Goal: Task Accomplishment & Management: Manage account settings

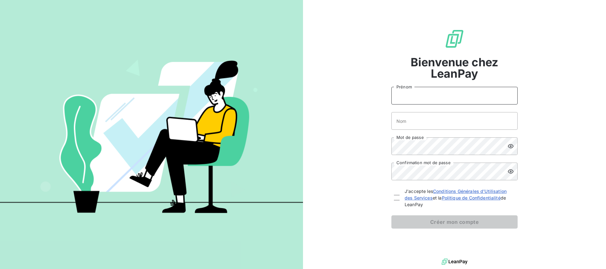
click at [416, 99] on input "Prénom" at bounding box center [455, 96] width 126 height 18
type input "LAETITIA"
click at [413, 122] on input "Nom" at bounding box center [455, 121] width 126 height 18
type input "CONTHE"
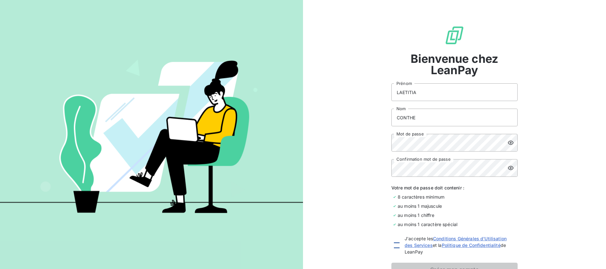
click at [395, 245] on div at bounding box center [397, 246] width 6 height 6
checkbox input "true"
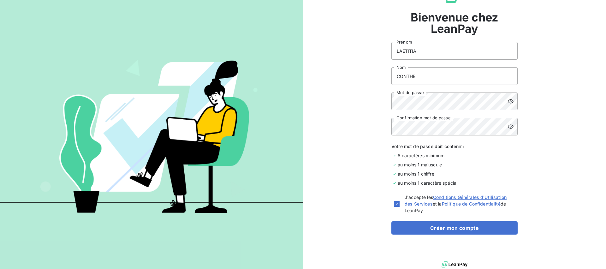
scroll to position [44, 0]
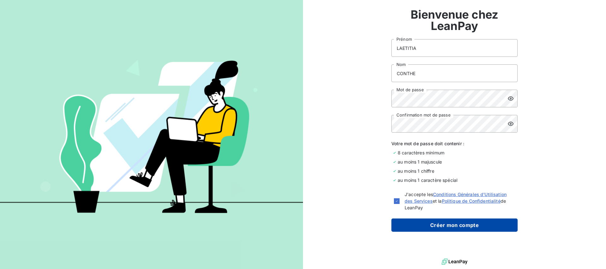
click at [458, 227] on button "Créer mon compte" at bounding box center [455, 225] width 126 height 13
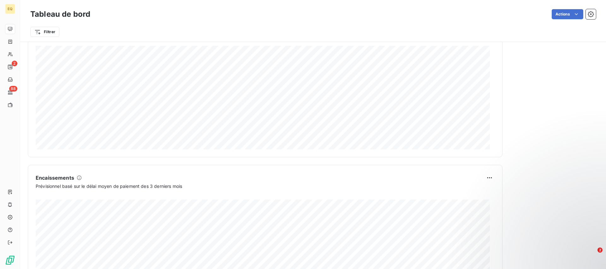
scroll to position [347, 0]
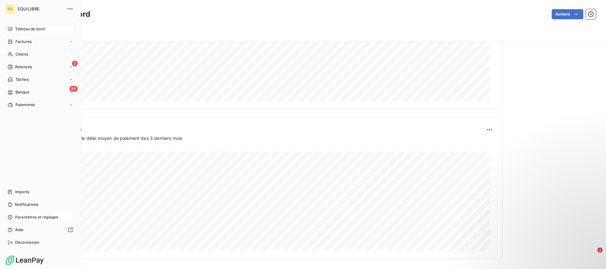
click at [39, 217] on span "Paramètres et réglages" at bounding box center [36, 217] width 43 height 6
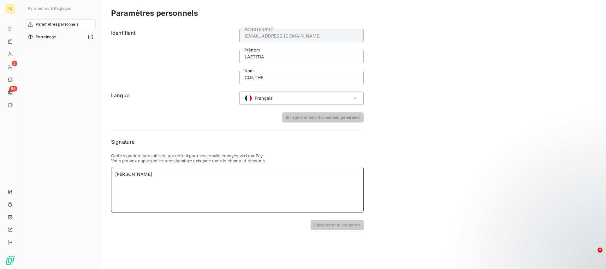
click at [125, 191] on div "[PERSON_NAME]" at bounding box center [237, 189] width 253 height 45
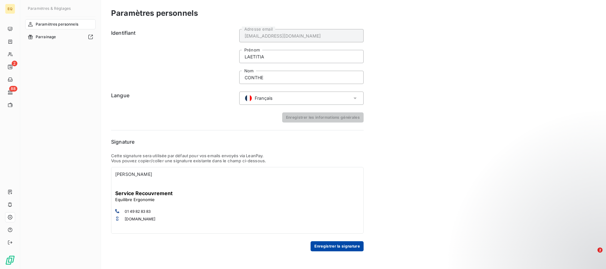
click at [323, 249] on button "Enregistrer la signature" at bounding box center [337, 246] width 53 height 10
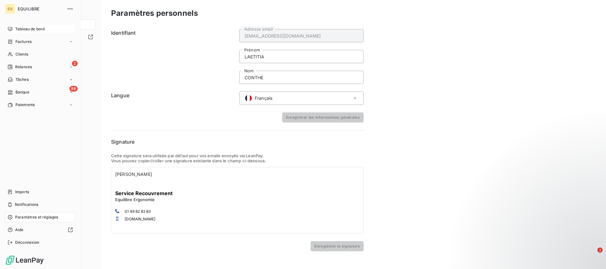
click at [30, 29] on span "Tableau de bord" at bounding box center [29, 29] width 29 height 6
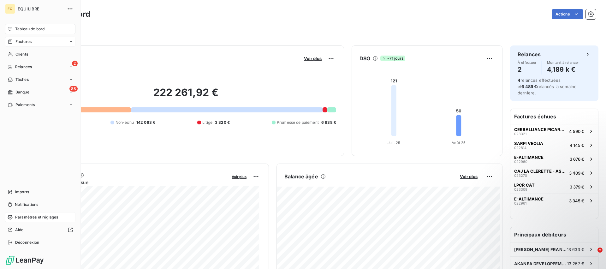
click at [20, 41] on span "Factures" at bounding box center [23, 42] width 16 height 6
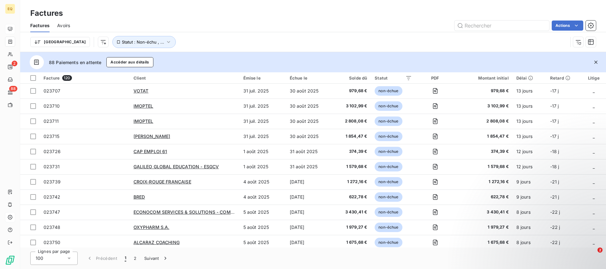
scroll to position [1353, 0]
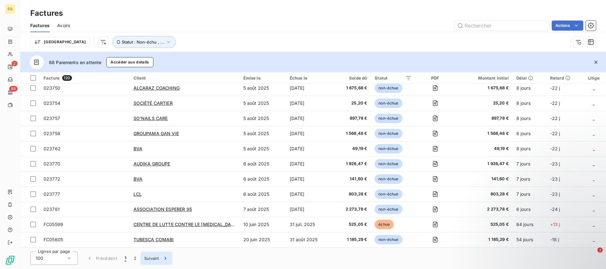
click at [166, 258] on icon "button" at bounding box center [166, 258] width 2 height 3
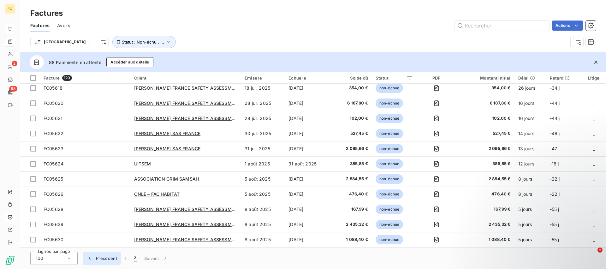
click at [88, 259] on icon "button" at bounding box center [90, 258] width 6 height 6
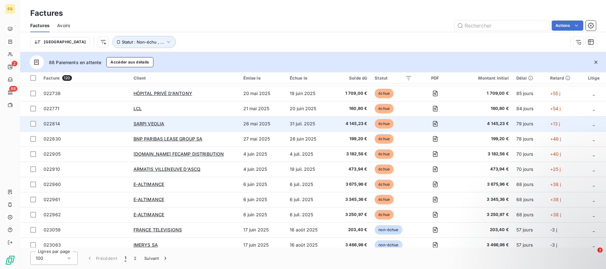
scroll to position [0, 0]
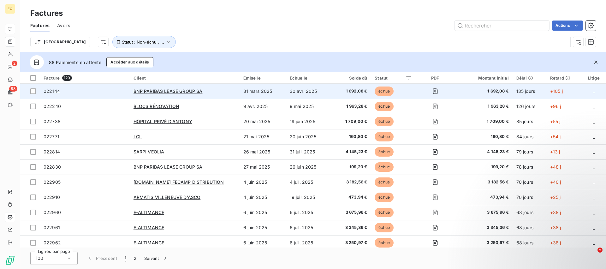
click at [52, 92] on span "022144" at bounding box center [52, 90] width 16 height 5
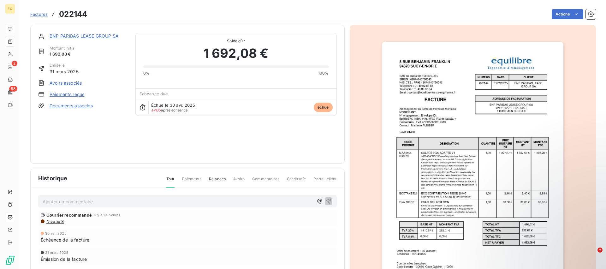
scroll to position [57, 0]
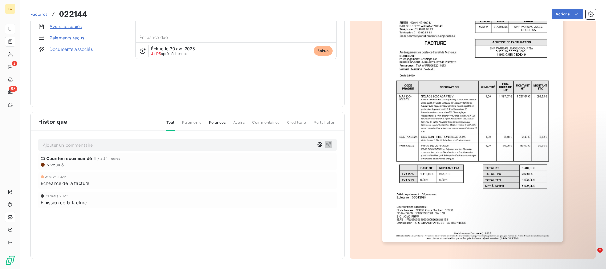
click at [217, 123] on span "Relances" at bounding box center [217, 125] width 17 height 11
click at [58, 147] on p "Ajouter un commentaire ﻿" at bounding box center [178, 145] width 271 height 8
click at [327, 143] on icon "button" at bounding box center [328, 144] width 5 height 5
click at [87, 148] on p "Ajouter un commentaire ﻿" at bounding box center [178, 145] width 271 height 8
click at [123, 196] on div "Historique Tout Paiements Relances Avoirs Commentaires Creditsafe Portail clien…" at bounding box center [188, 185] width 314 height 146
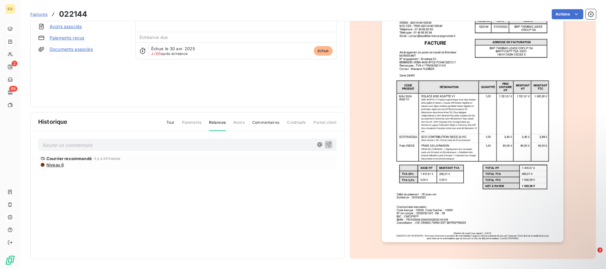
click at [80, 145] on p "Ajouter un commentaire ﻿" at bounding box center [178, 145] width 271 height 8
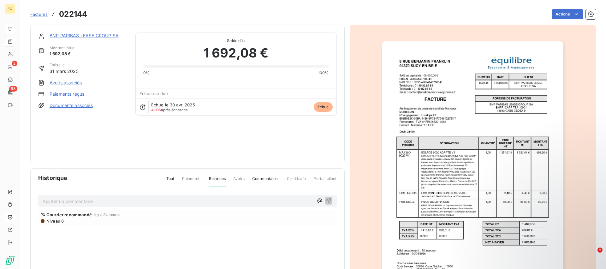
click at [59, 107] on link "Documents associés" at bounding box center [71, 105] width 43 height 6
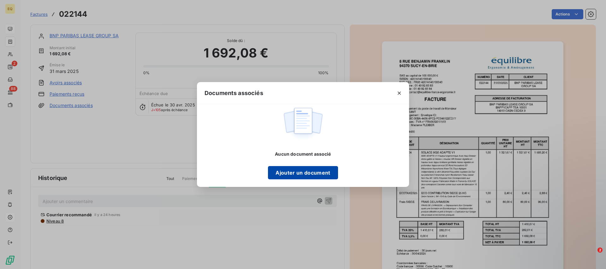
click at [293, 174] on button "Ajouter un document" at bounding box center [303, 172] width 70 height 13
click at [300, 172] on button "Ajouter un document" at bounding box center [303, 172] width 70 height 13
click at [305, 171] on button "Ajouter un document" at bounding box center [303, 172] width 70 height 13
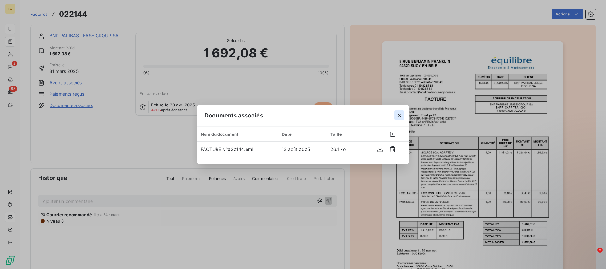
click at [399, 115] on icon "button" at bounding box center [399, 115] width 3 height 3
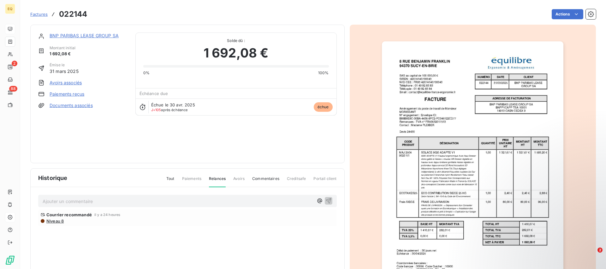
click at [72, 105] on link "Documents associés" at bounding box center [71, 105] width 43 height 6
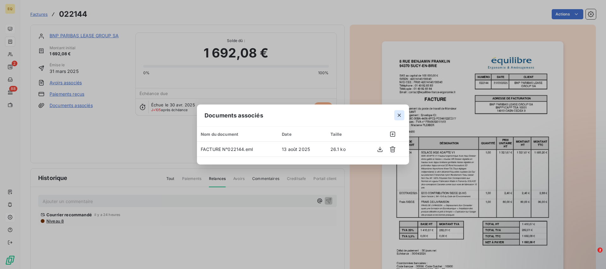
click at [401, 115] on icon "button" at bounding box center [399, 115] width 6 height 6
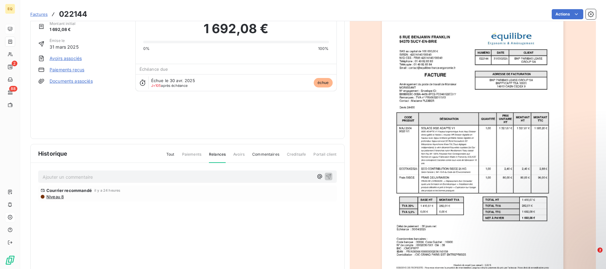
scroll to position [57, 0]
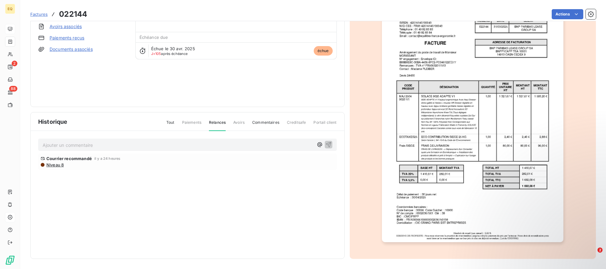
click at [58, 190] on div "Courrier recommandé il y a 24 heures Niveau 8" at bounding box center [187, 175] width 299 height 42
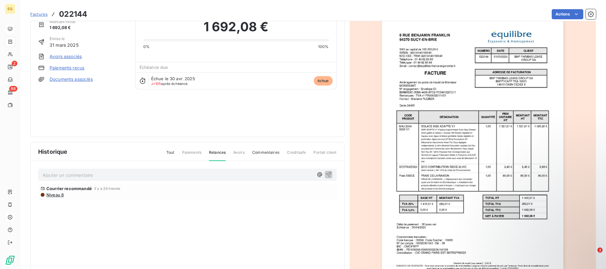
scroll to position [0, 0]
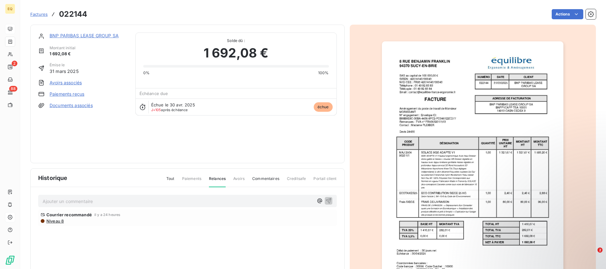
click at [56, 107] on link "Documents associés" at bounding box center [71, 105] width 43 height 6
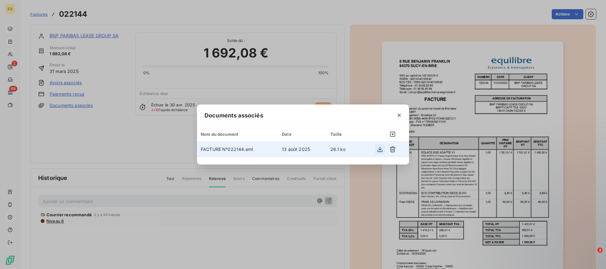
click at [380, 150] on icon "button" at bounding box center [380, 149] width 5 height 5
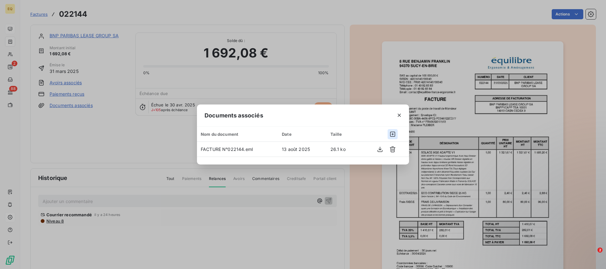
click at [394, 135] on icon "button" at bounding box center [393, 134] width 6 height 6
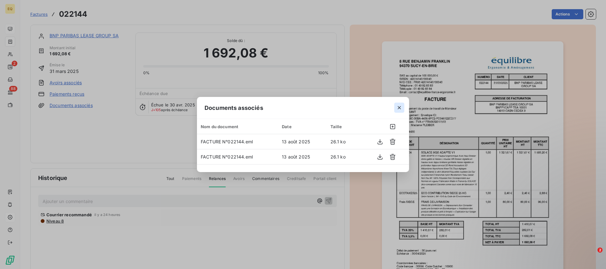
click at [398, 110] on icon "button" at bounding box center [399, 108] width 6 height 6
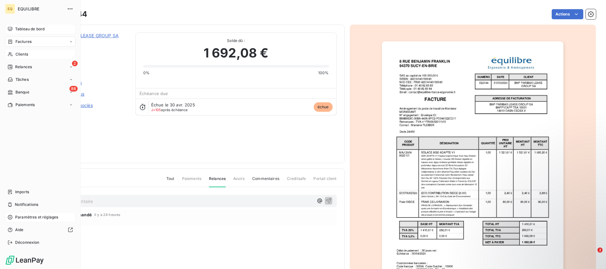
click at [23, 54] on span "Clients" at bounding box center [21, 54] width 13 height 6
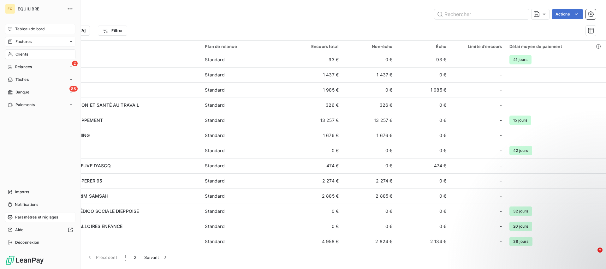
click at [23, 42] on span "Factures" at bounding box center [23, 42] width 16 height 6
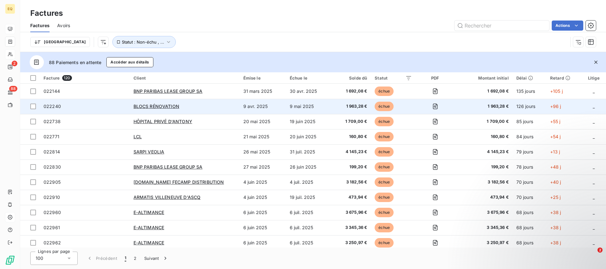
click at [55, 105] on span "022240" at bounding box center [52, 106] width 17 height 5
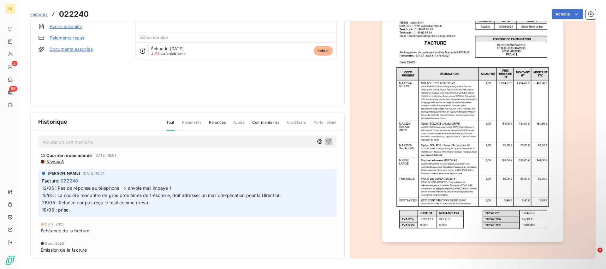
scroll to position [7, 0]
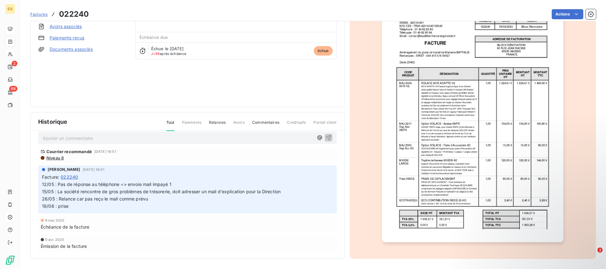
click at [93, 139] on p "Ajouter un commentaire ﻿" at bounding box center [178, 138] width 271 height 8
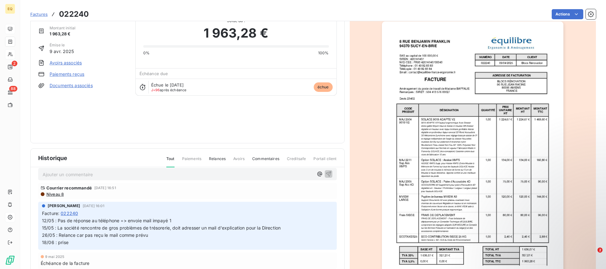
scroll to position [0, 0]
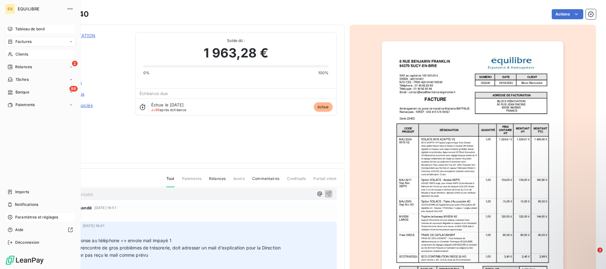
click at [23, 43] on span "Factures" at bounding box center [23, 42] width 16 height 6
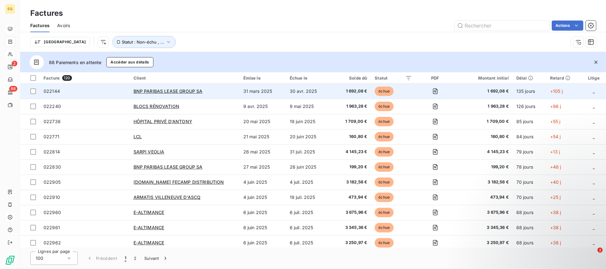
click at [50, 92] on span "022144" at bounding box center [52, 90] width 16 height 5
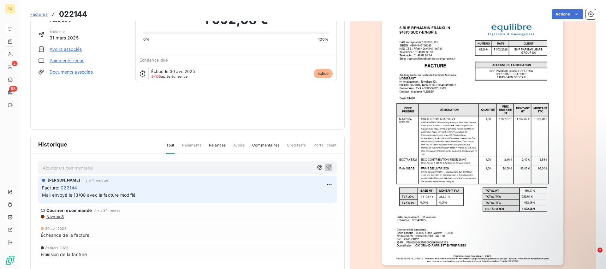
scroll to position [57, 0]
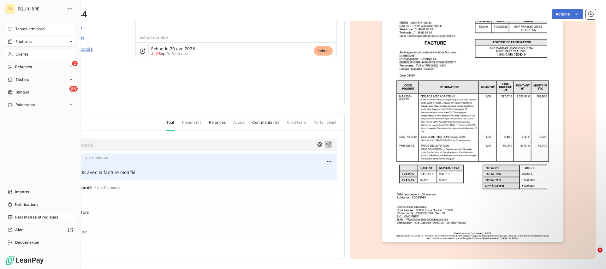
click at [71, 42] on icon at bounding box center [71, 42] width 4 height 4
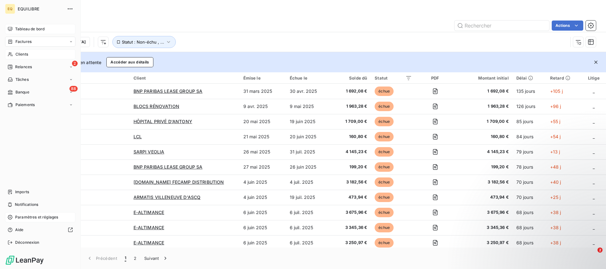
click at [25, 44] on span "Factures" at bounding box center [23, 42] width 16 height 6
click at [27, 42] on span "Factures" at bounding box center [23, 42] width 16 height 6
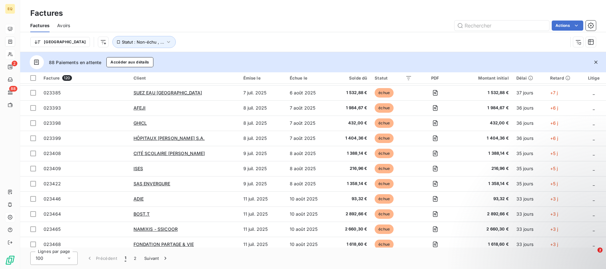
scroll to position [618, 0]
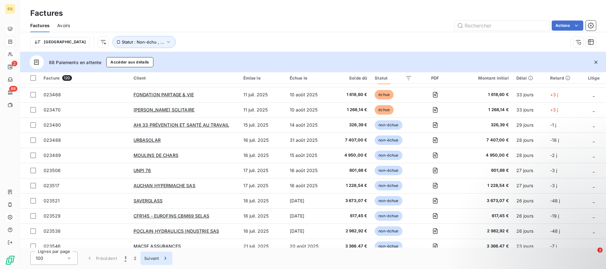
click at [167, 258] on icon "button" at bounding box center [165, 258] width 6 height 6
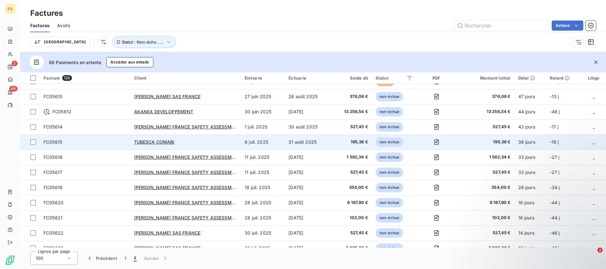
scroll to position [0, 0]
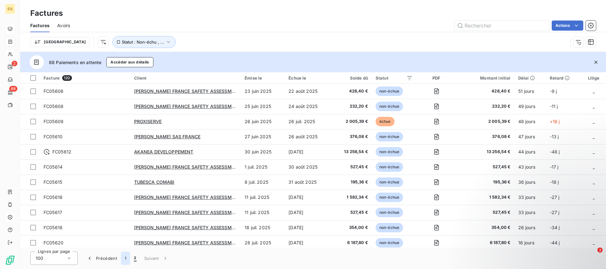
click at [125, 258] on button "1" at bounding box center [125, 258] width 9 height 13
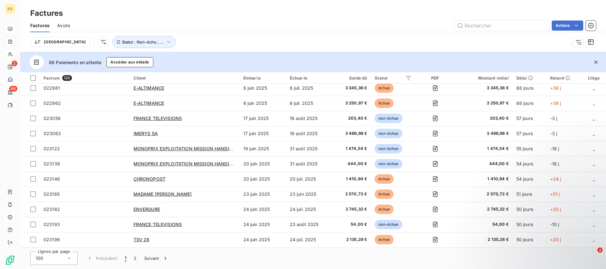
scroll to position [1353, 0]
